Goal: Task Accomplishment & Management: Complete application form

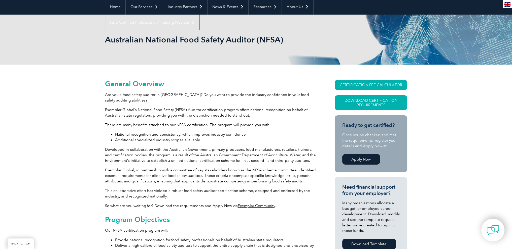
scroll to position [76, 0]
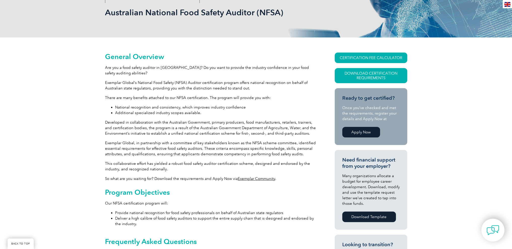
click at [356, 131] on link "Apply Now" at bounding box center [361, 132] width 38 height 11
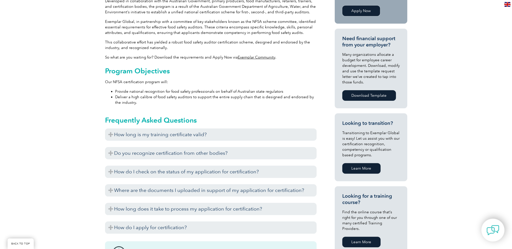
scroll to position [201, 0]
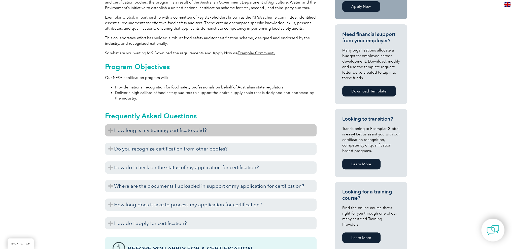
click at [236, 133] on h3 "How long is my training certificate valid?" at bounding box center [210, 130] width 211 height 12
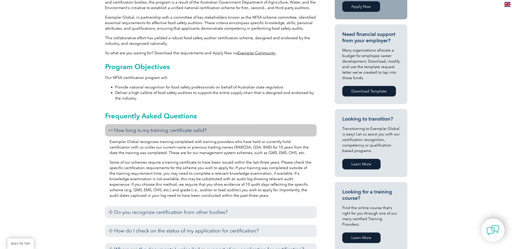
click at [239, 131] on h3 "How long is my training certificate valid?" at bounding box center [210, 130] width 211 height 12
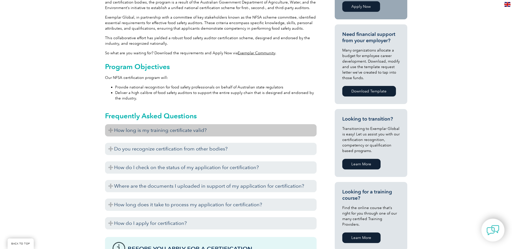
click at [239, 131] on h3 "How long is my training certificate valid?" at bounding box center [210, 130] width 211 height 12
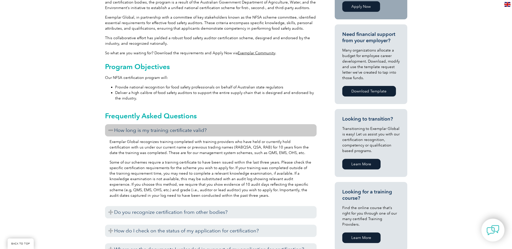
click at [239, 131] on h3 "How long is my training certificate valid?" at bounding box center [210, 130] width 211 height 12
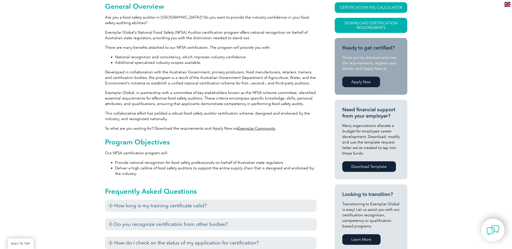
scroll to position [0, 0]
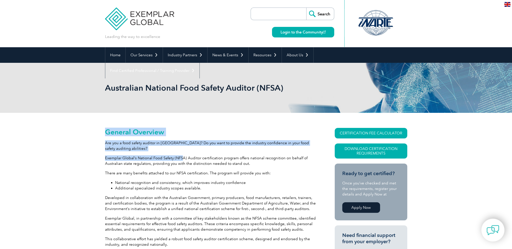
drag, startPoint x: 100, startPoint y: 158, endPoint x: 180, endPoint y: 160, distance: 80.3
click at [180, 160] on p "Exemplar Global’s National Food Safety (NFSA) Auditor certification program off…" at bounding box center [210, 161] width 211 height 11
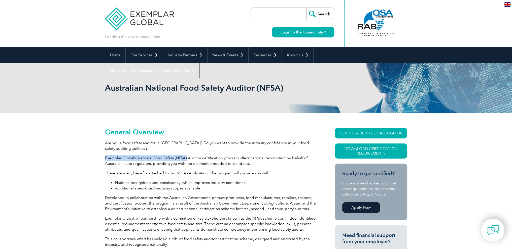
drag, startPoint x: 185, startPoint y: 157, endPoint x: 106, endPoint y: 158, distance: 79.5
click at [106, 158] on p "Exemplar Global’s National Food Safety (NFSA) Auditor certification program off…" at bounding box center [210, 161] width 211 height 11
copy p "Exemplar Global’s National Food Safety (NFSA)"
